Goal: Task Accomplishment & Management: Use online tool/utility

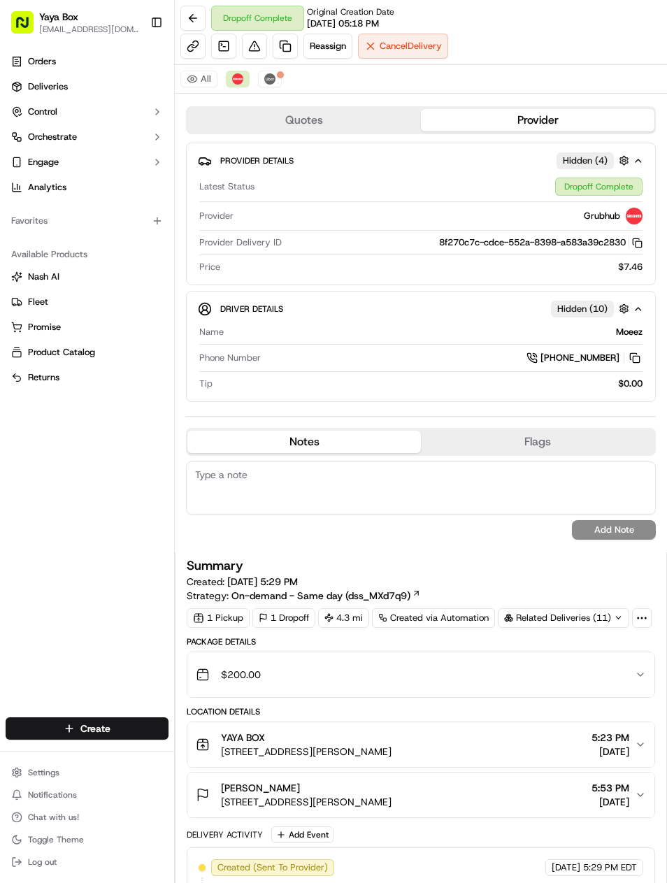
click at [275, 55] on link at bounding box center [285, 46] width 25 height 25
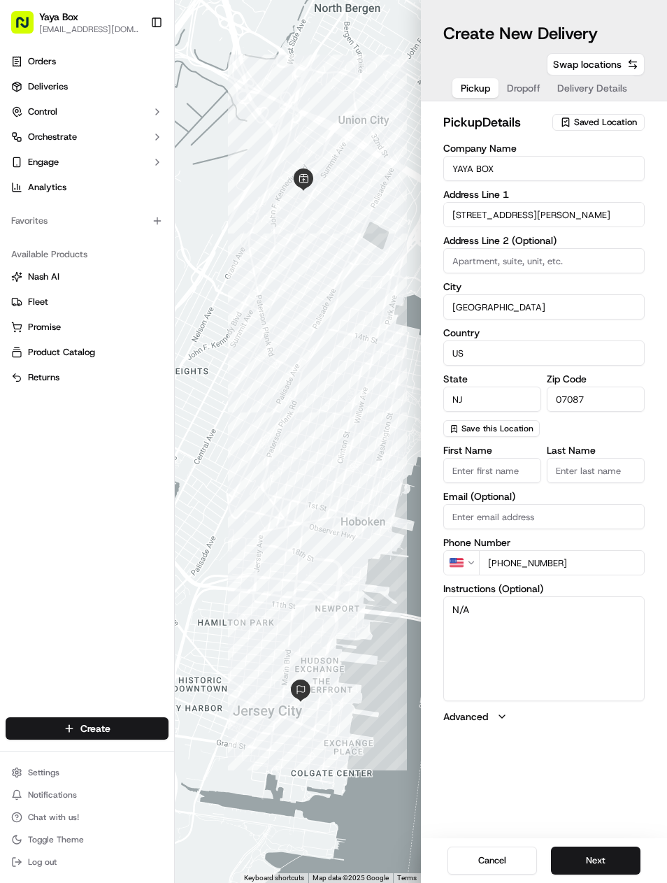
click at [565, 868] on button "Next" at bounding box center [595, 860] width 89 height 28
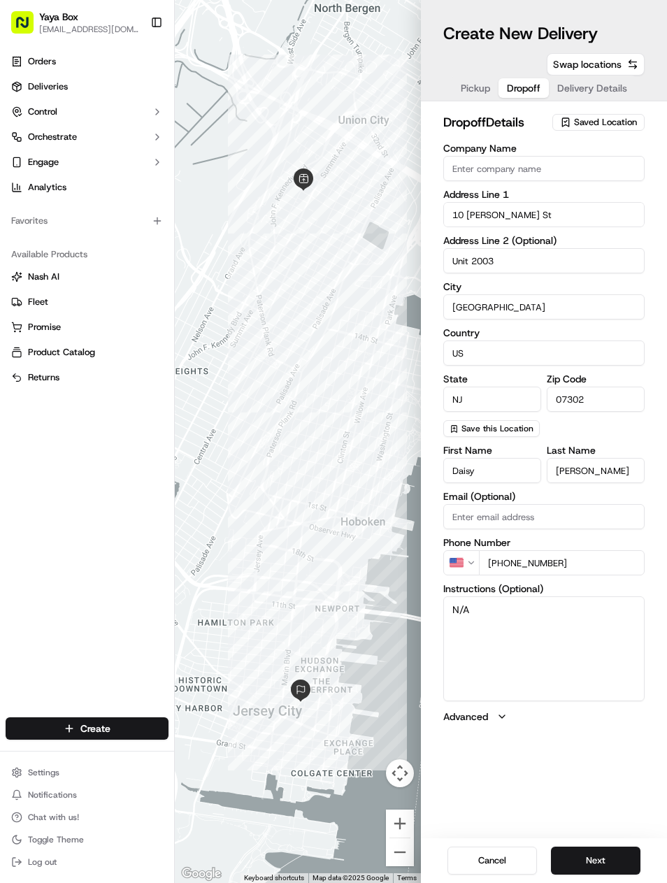
click at [572, 853] on button "Next" at bounding box center [595, 860] width 89 height 28
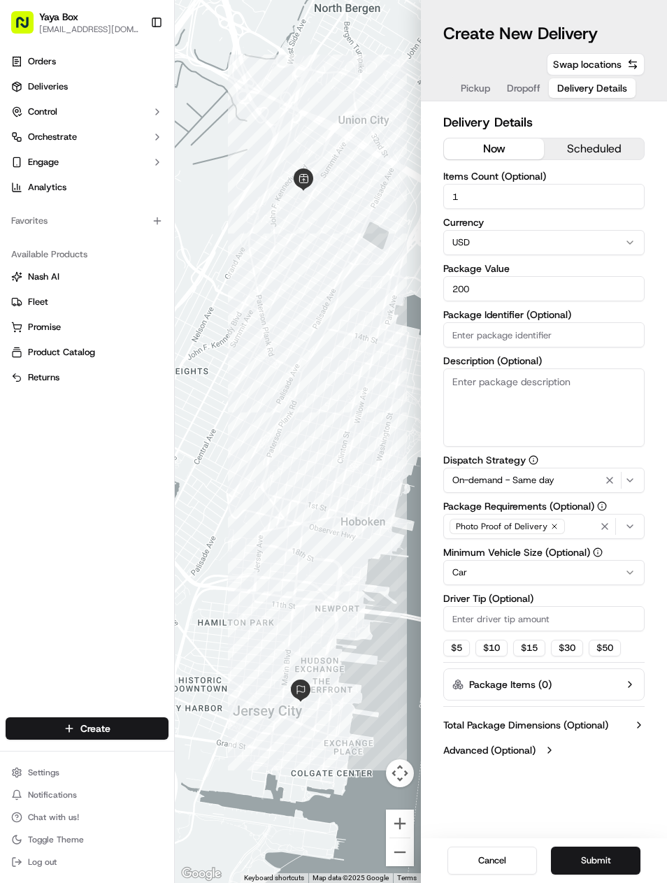
click at [603, 491] on button "On-demand - Same day" at bounding box center [543, 480] width 201 height 25
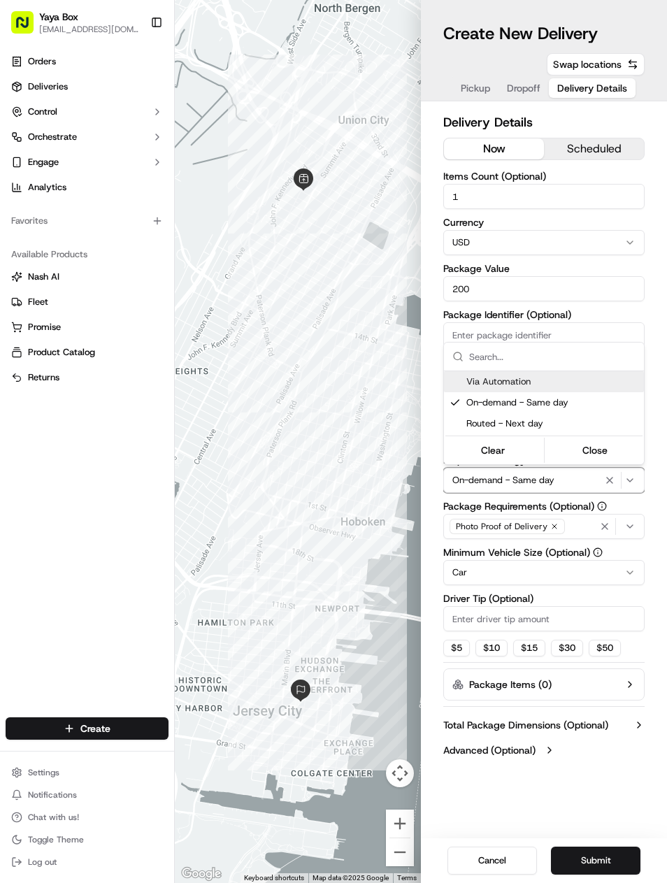
click at [602, 488] on html "Yaya Box [EMAIL_ADDRESS][DOMAIN_NAME] Toggle Sidebar Orders Deliveries Control …" at bounding box center [333, 441] width 667 height 883
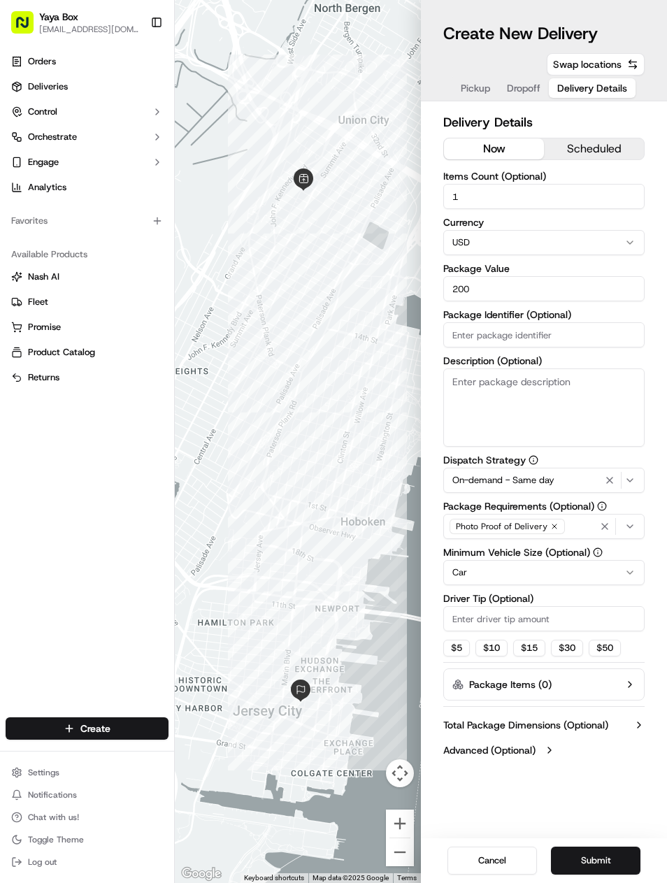
click at [606, 484] on icon "button" at bounding box center [609, 480] width 17 height 11
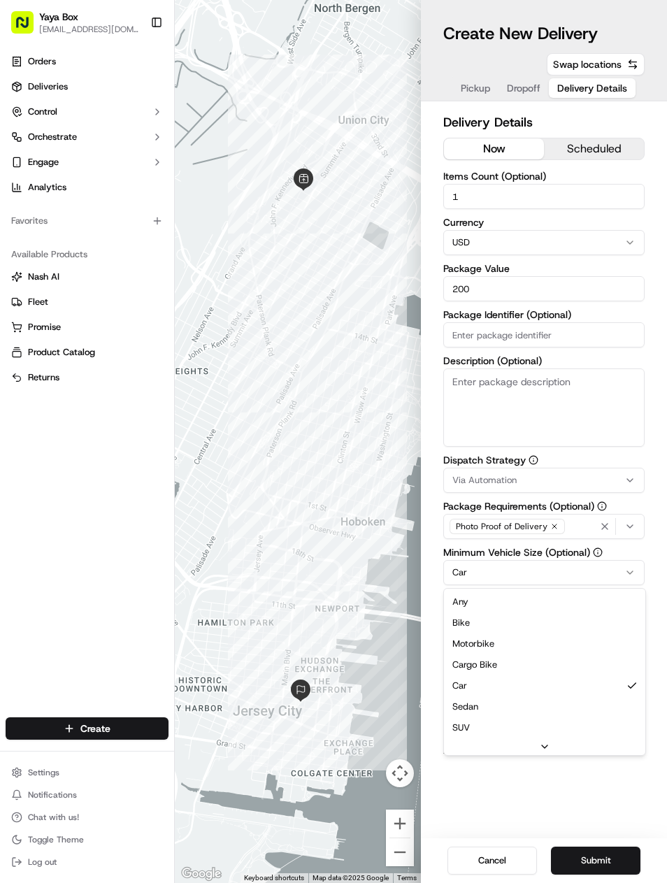
click at [455, 577] on html "Yaya Box [EMAIL_ADDRESS][DOMAIN_NAME] Toggle Sidebar Orders Deliveries Control …" at bounding box center [333, 441] width 667 height 883
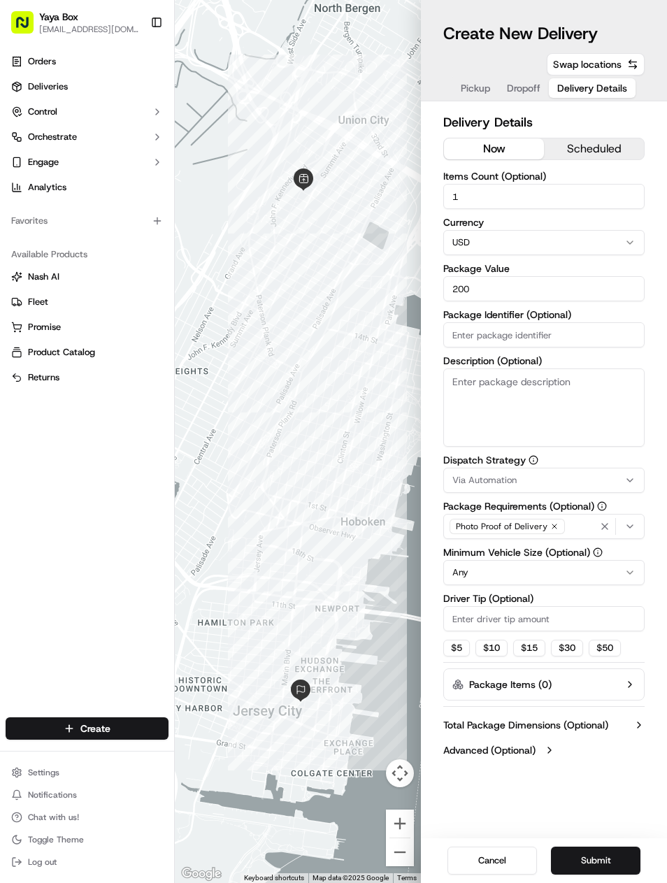
click at [593, 864] on button "Submit" at bounding box center [595, 860] width 89 height 28
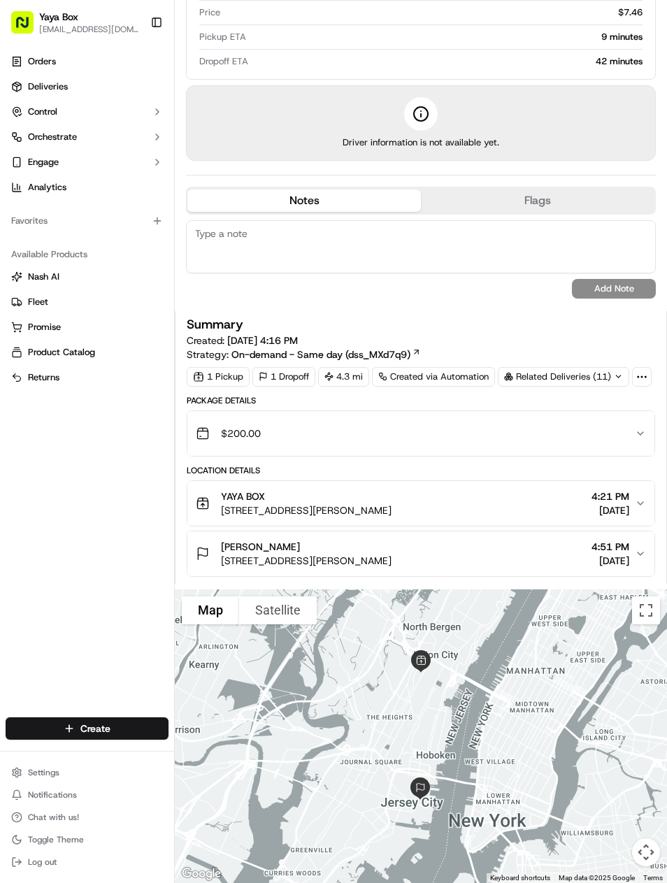
scroll to position [165, 0]
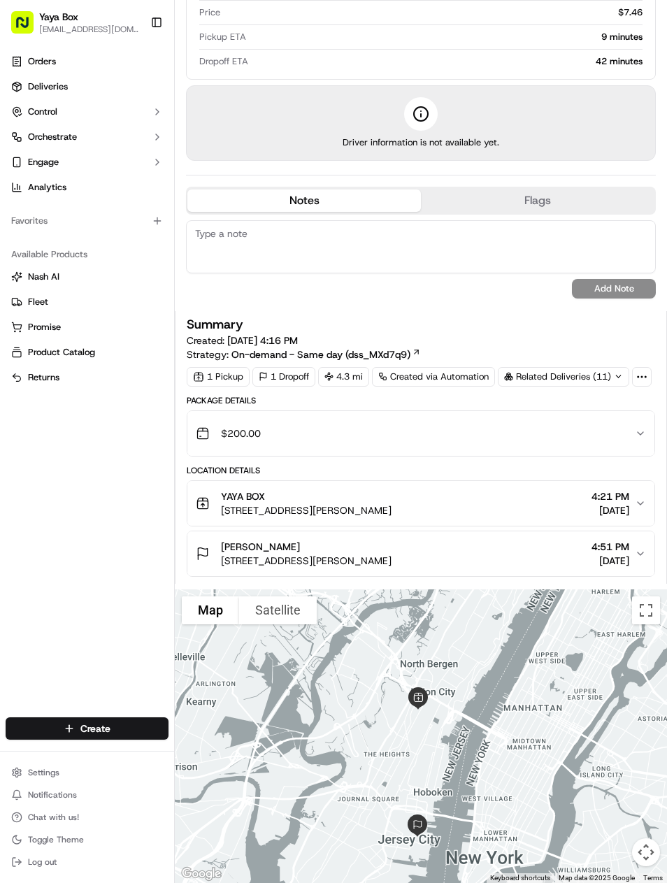
click at [48, 80] on span "Deliveries" at bounding box center [48, 86] width 40 height 13
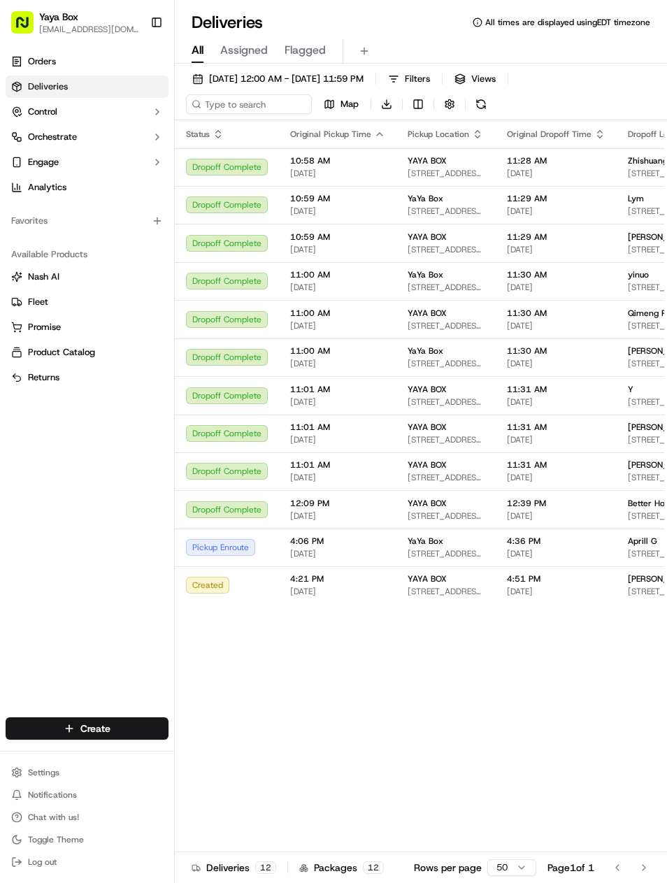
click at [231, 84] on span "[DATE] 12:00 AM - [DATE] 11:59 PM" at bounding box center [286, 79] width 154 height 13
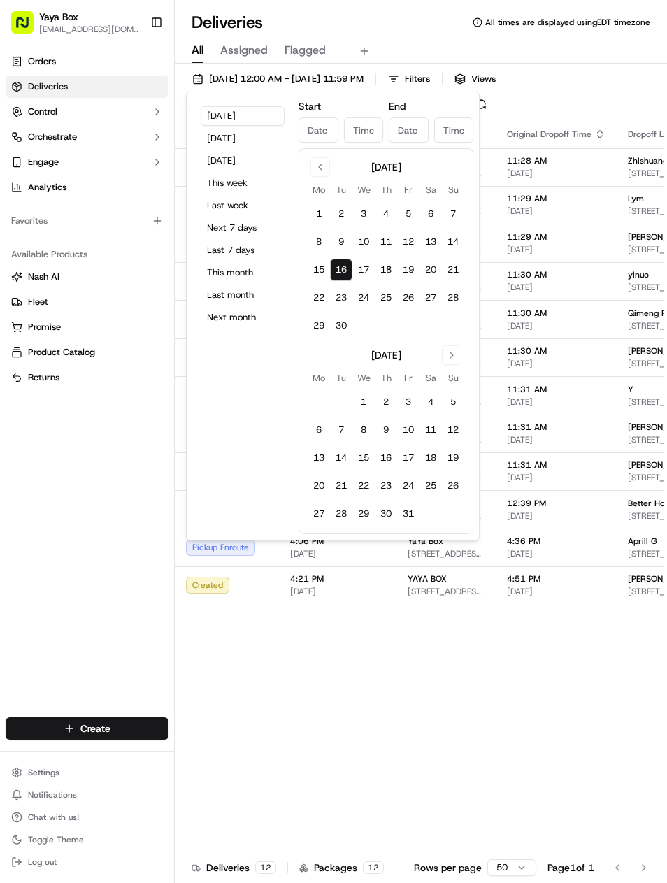
type input "[DATE]"
type input "12:00 AM"
type input "[DATE]"
type input "11:59 PM"
click at [203, 147] on button "[DATE]" at bounding box center [243, 139] width 84 height 20
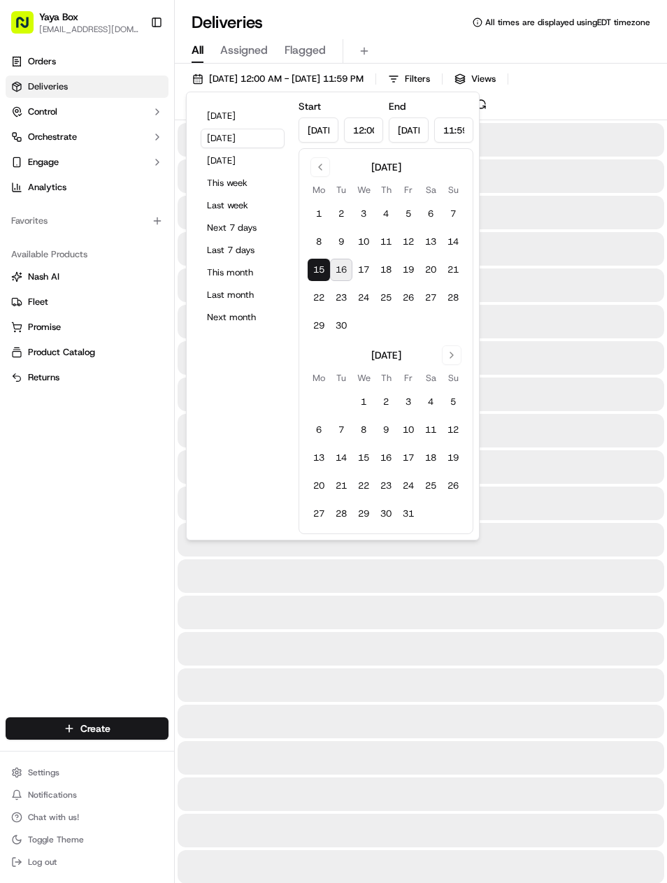
type input "[DATE]"
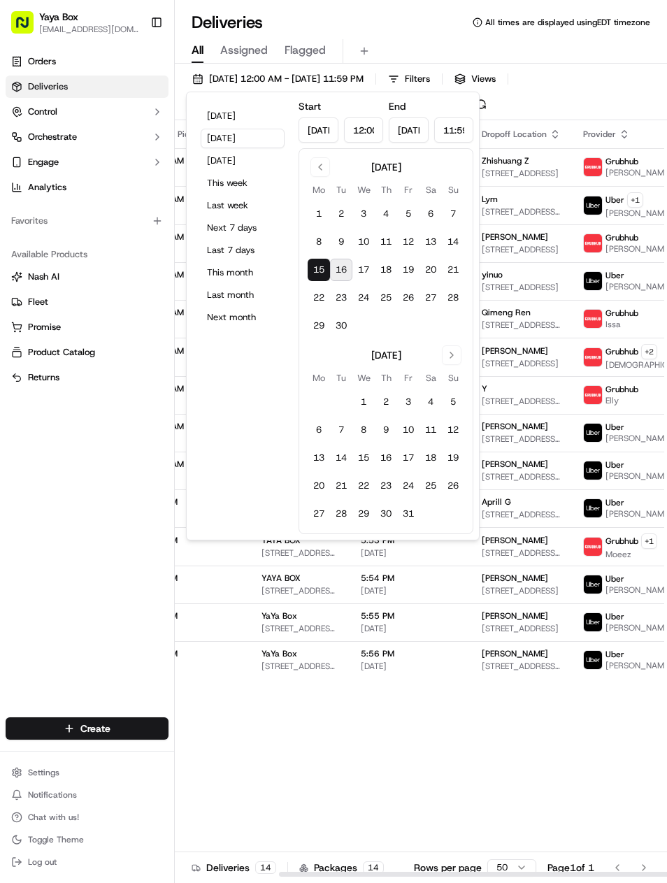
scroll to position [0, 157]
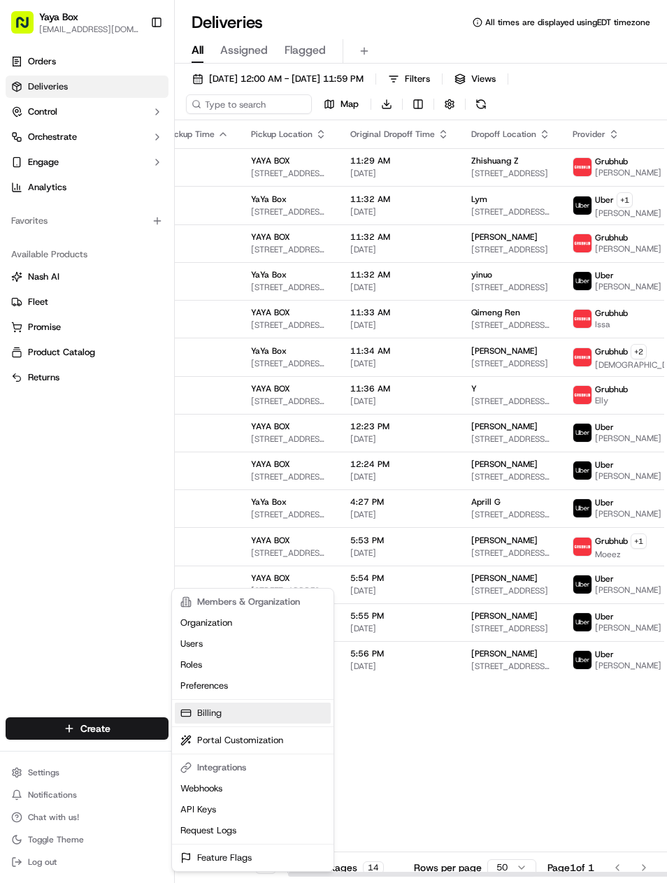
click at [202, 721] on link "Billing" at bounding box center [253, 712] width 156 height 21
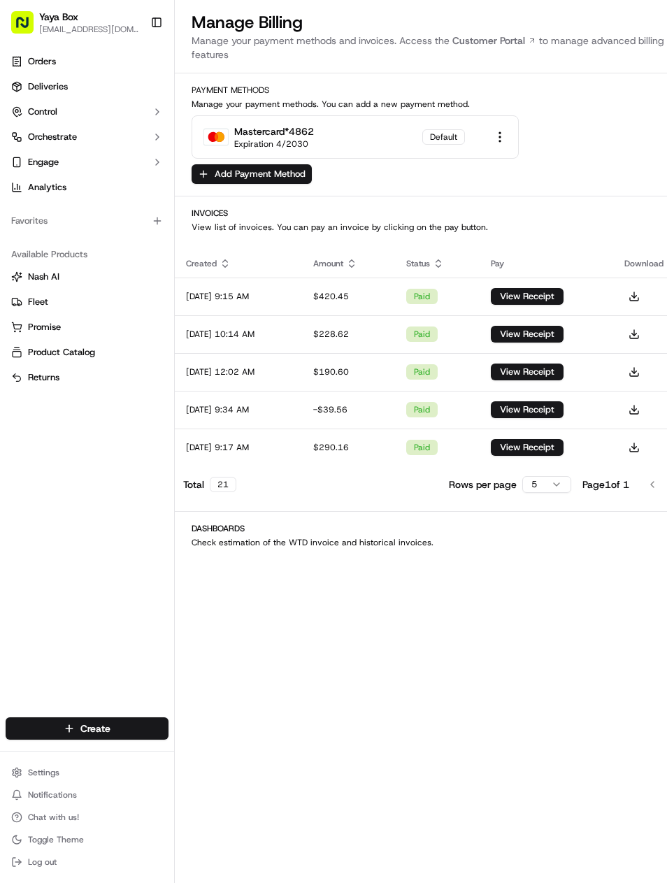
click at [27, 739] on button "Create" at bounding box center [87, 728] width 163 height 22
click at [41, 759] on div "Settings Notifications Chat with us! Toggle Theme Log out" at bounding box center [87, 817] width 174 height 120
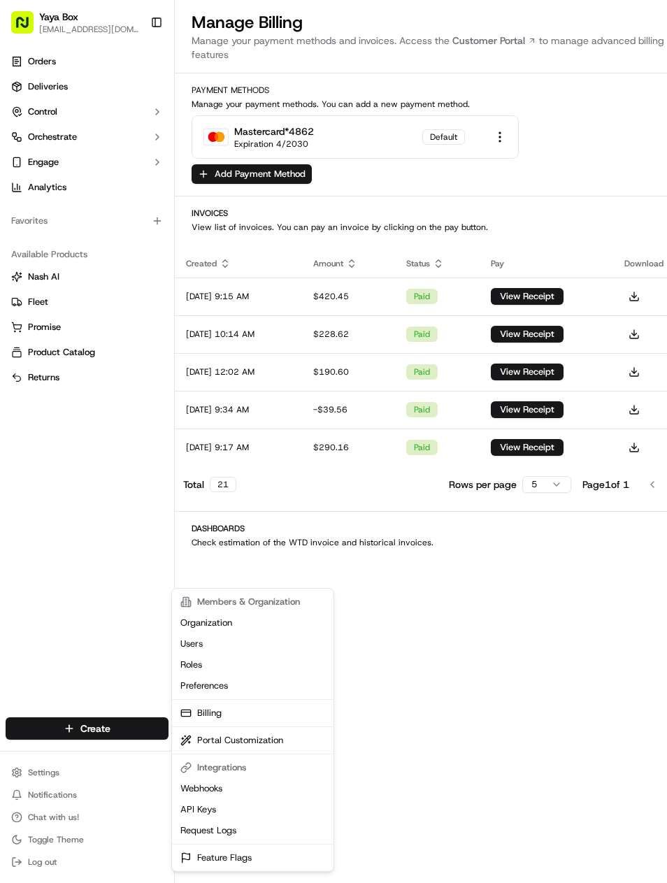
click at [38, 793] on html "Yaya Box [EMAIL_ADDRESS][DOMAIN_NAME] Toggle Sidebar Orders Deliveries Control …" at bounding box center [333, 441] width 667 height 883
